Goal: Use online tool/utility: Use online tool/utility

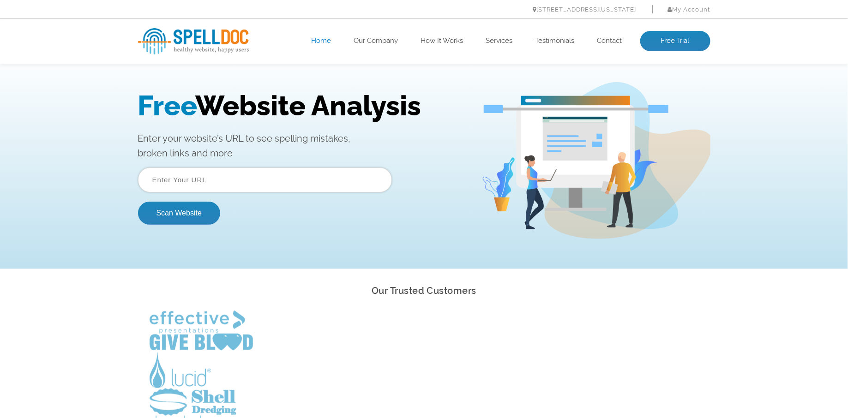
scroll to position [12, 0]
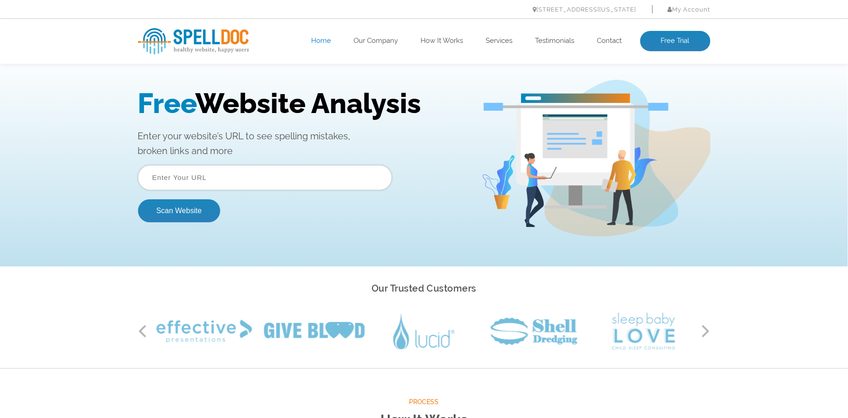
click at [308, 176] on input "text" at bounding box center [265, 177] width 254 height 25
type input "l"
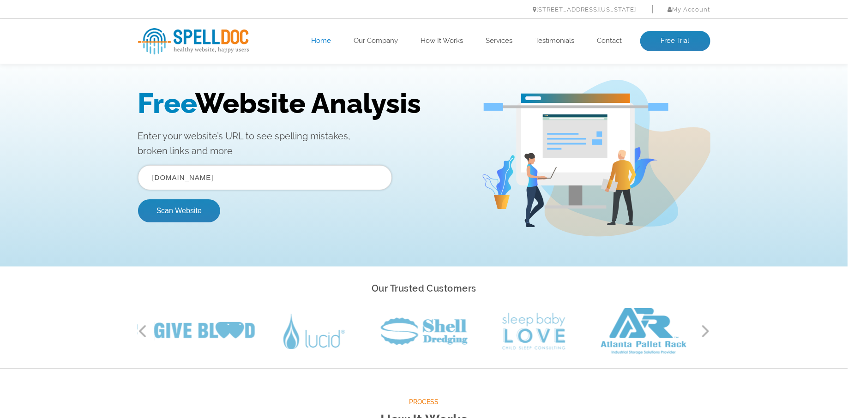
type input "[DOMAIN_NAME]"
click at [138, 199] on button "Scan Website" at bounding box center [179, 210] width 82 height 23
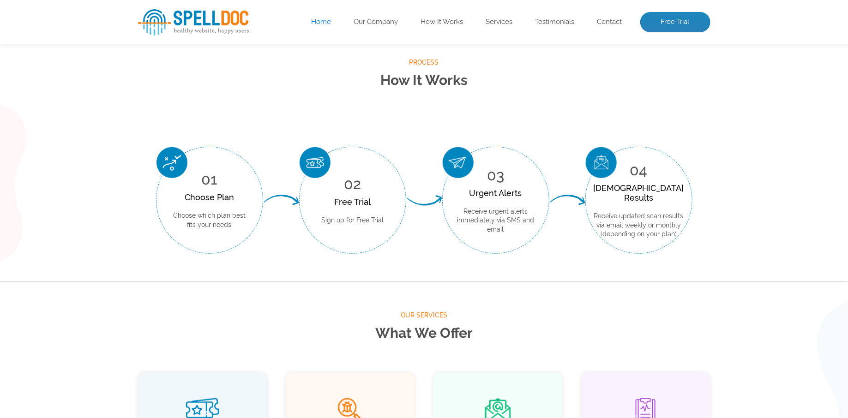
scroll to position [812, 0]
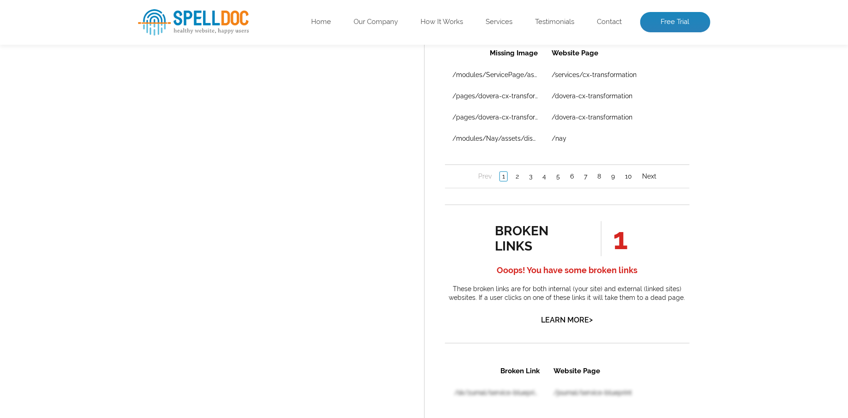
scroll to position [1042, 0]
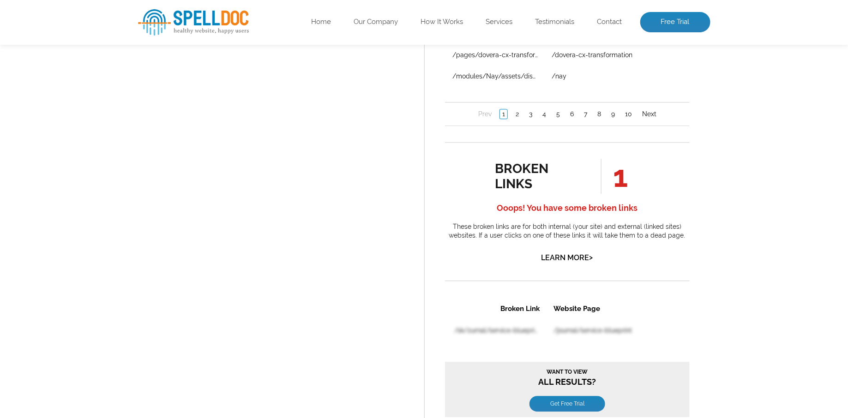
click at [512, 331] on table "Broken Link Website Page /sk/zurnal/service-blueprint /journal/service-blueprint" at bounding box center [543, 352] width 196 height 111
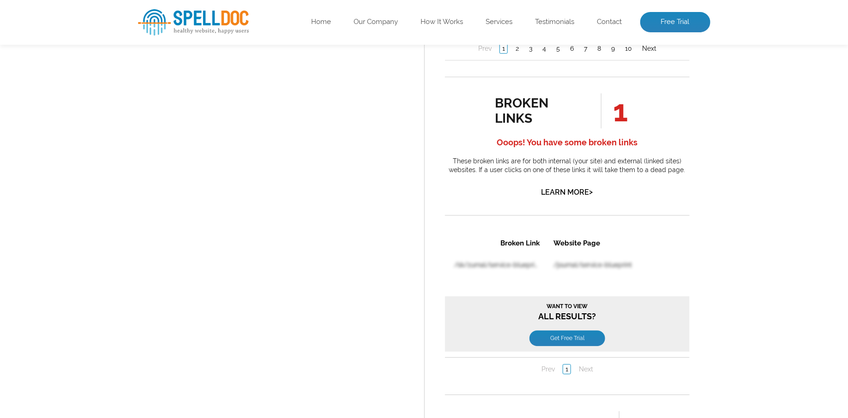
scroll to position [1124, 0]
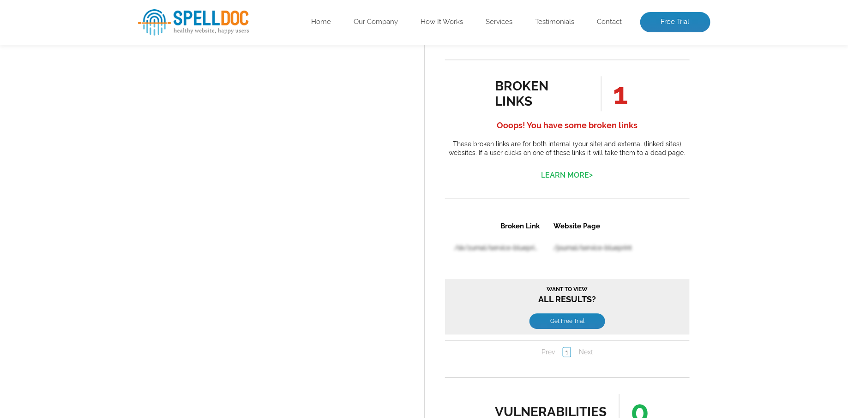
click at [572, 178] on link "Learn More >" at bounding box center [568, 175] width 52 height 9
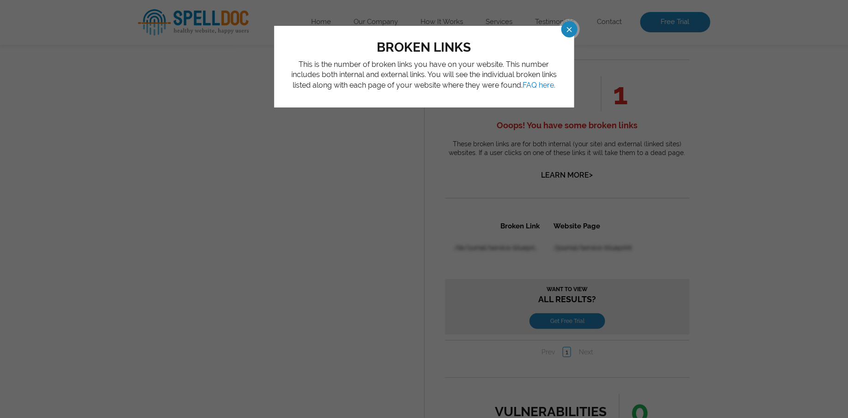
click at [566, 29] on span at bounding box center [562, 29] width 16 height 16
